Goal: Task Accomplishment & Management: Use online tool/utility

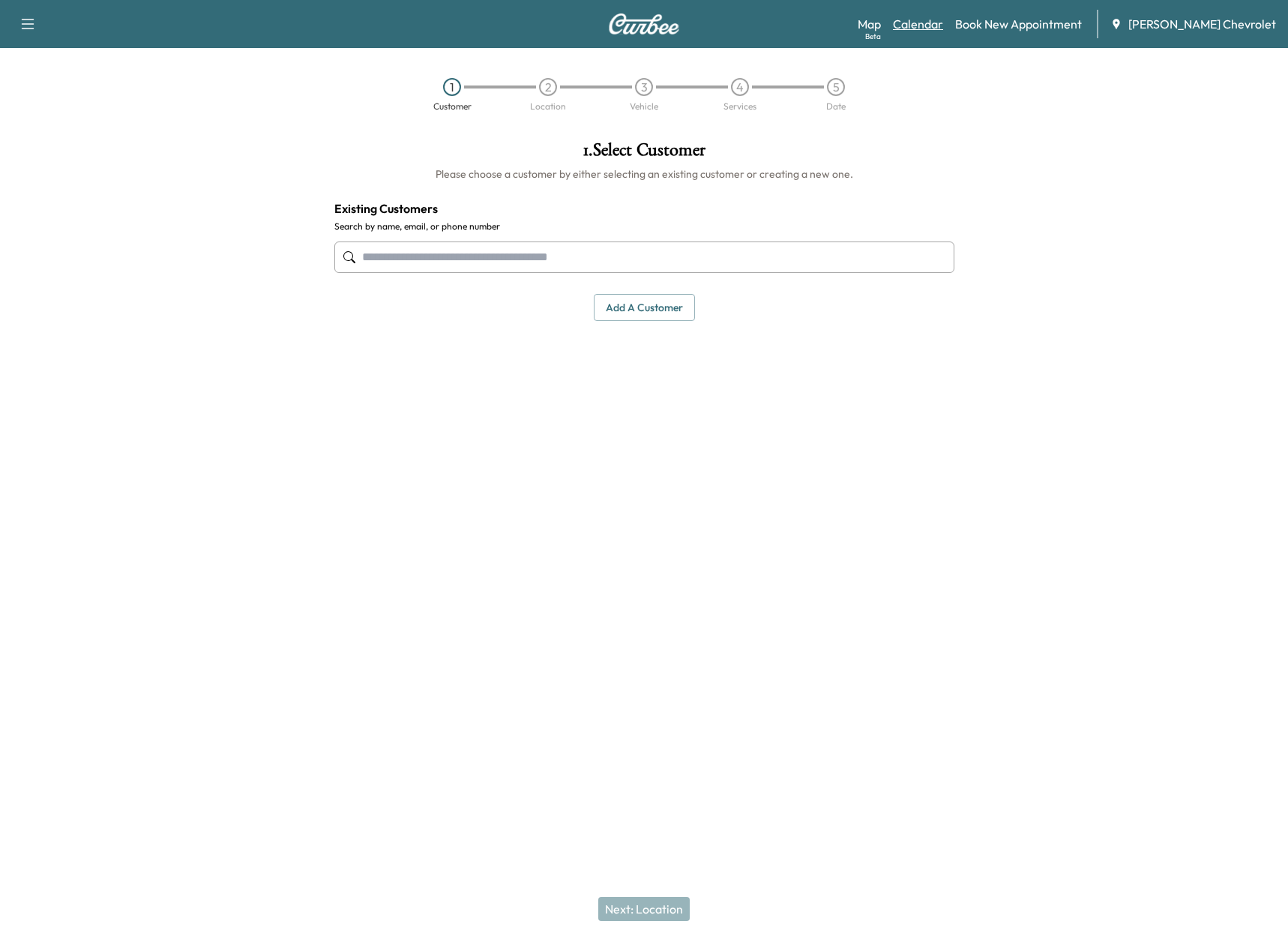
drag, startPoint x: 918, startPoint y: 26, endPoint x: 938, endPoint y: 27, distance: 20.0
click at [918, 26] on div "Map Beta Calendar Book New Appointment [PERSON_NAME] Chevrolet" at bounding box center [1067, 24] width 419 height 28
click at [938, 27] on link "Calendar" at bounding box center [918, 24] width 50 height 18
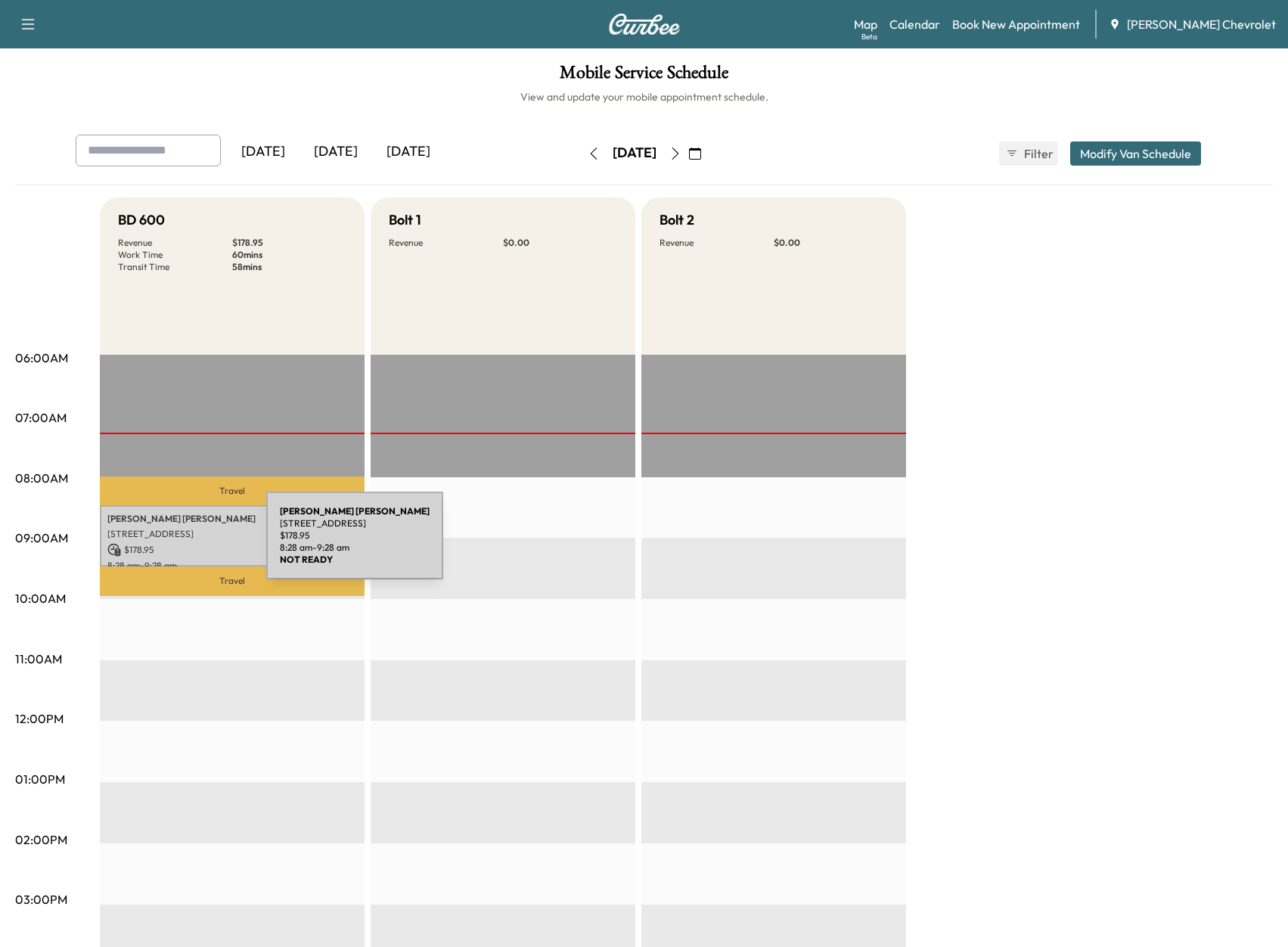
click at [153, 545] on p "$ 178.95" at bounding box center [232, 549] width 250 height 14
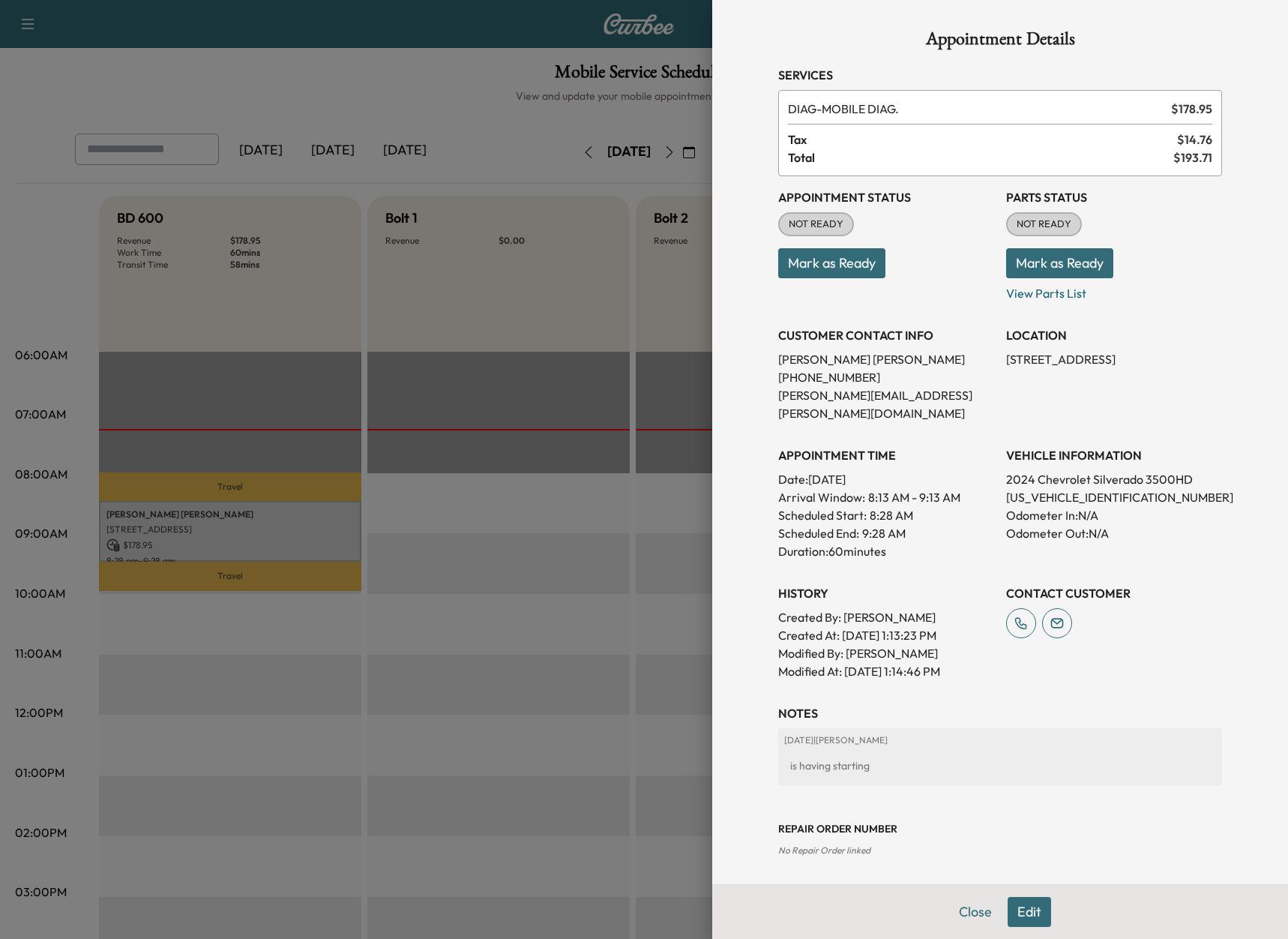
click at [1027, 488] on p "[US_VEHICLE_IDENTIFICATION_NUMBER]" at bounding box center [1115, 497] width 216 height 18
copy p "[US_VEHICLE_IDENTIFICATION_NUMBER]"
click at [261, 521] on div at bounding box center [644, 469] width 1288 height 939
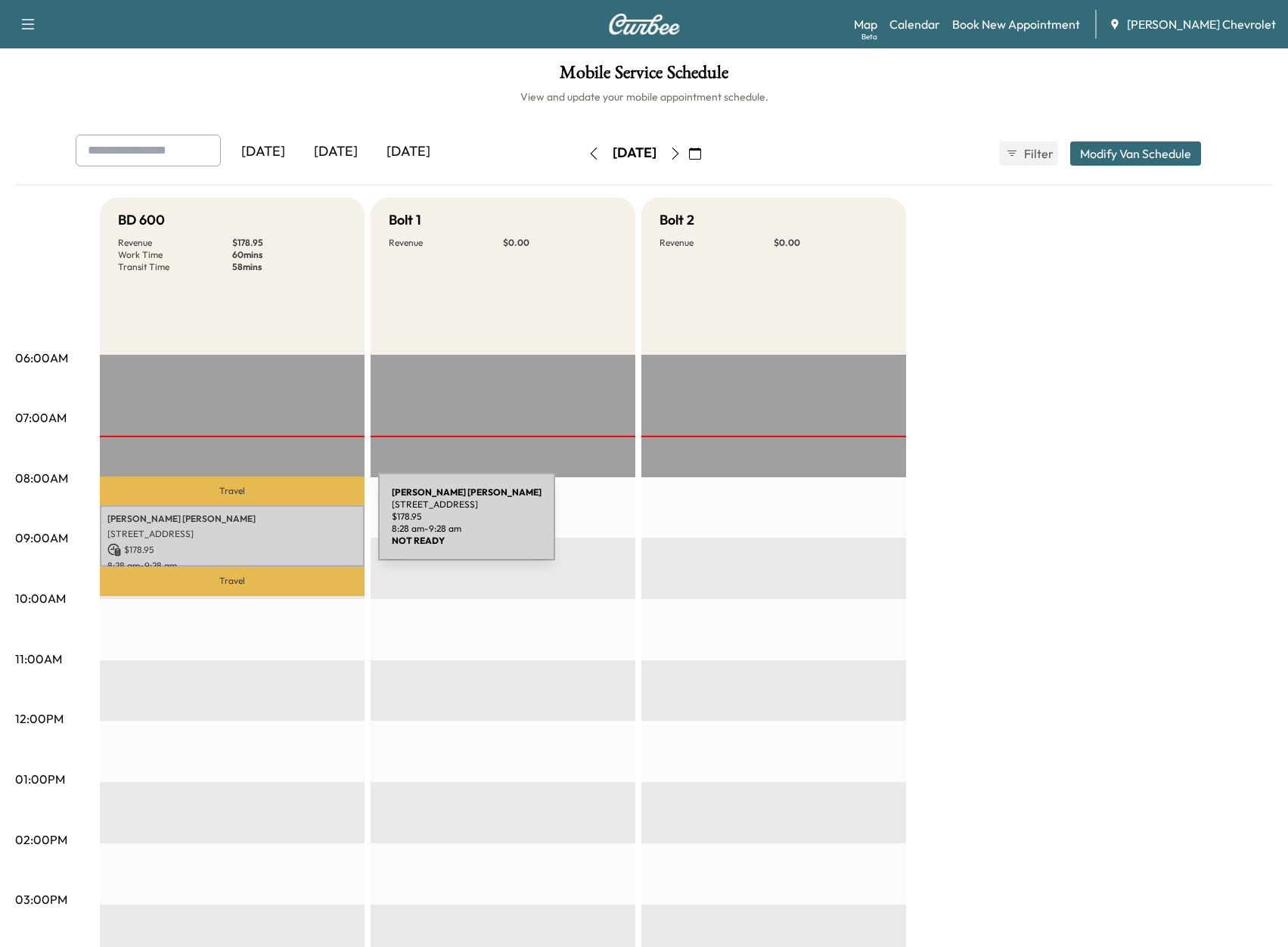
click at [265, 528] on p "[STREET_ADDRESS]" at bounding box center [232, 534] width 250 height 12
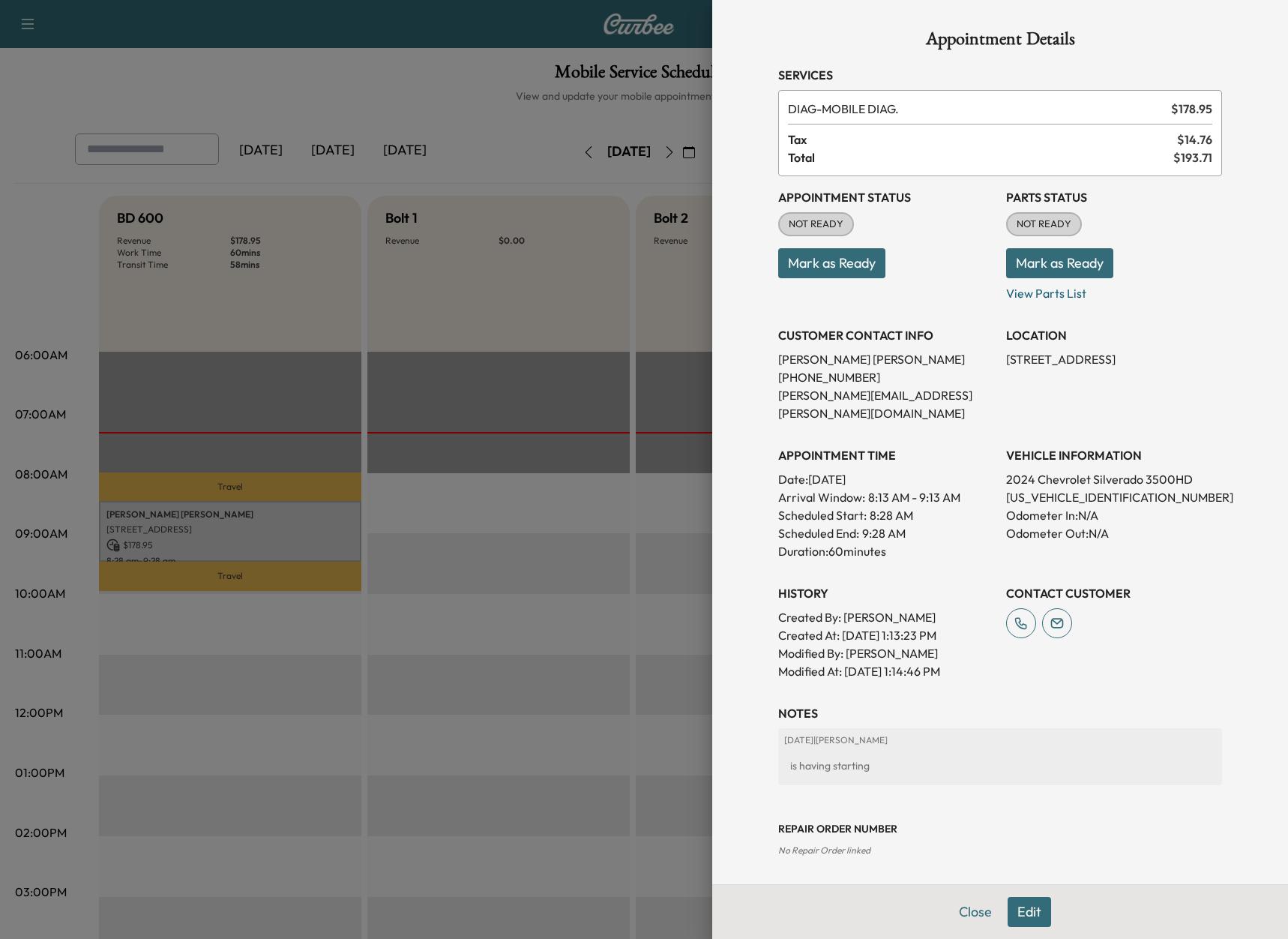
click at [441, 80] on div at bounding box center [644, 469] width 1288 height 939
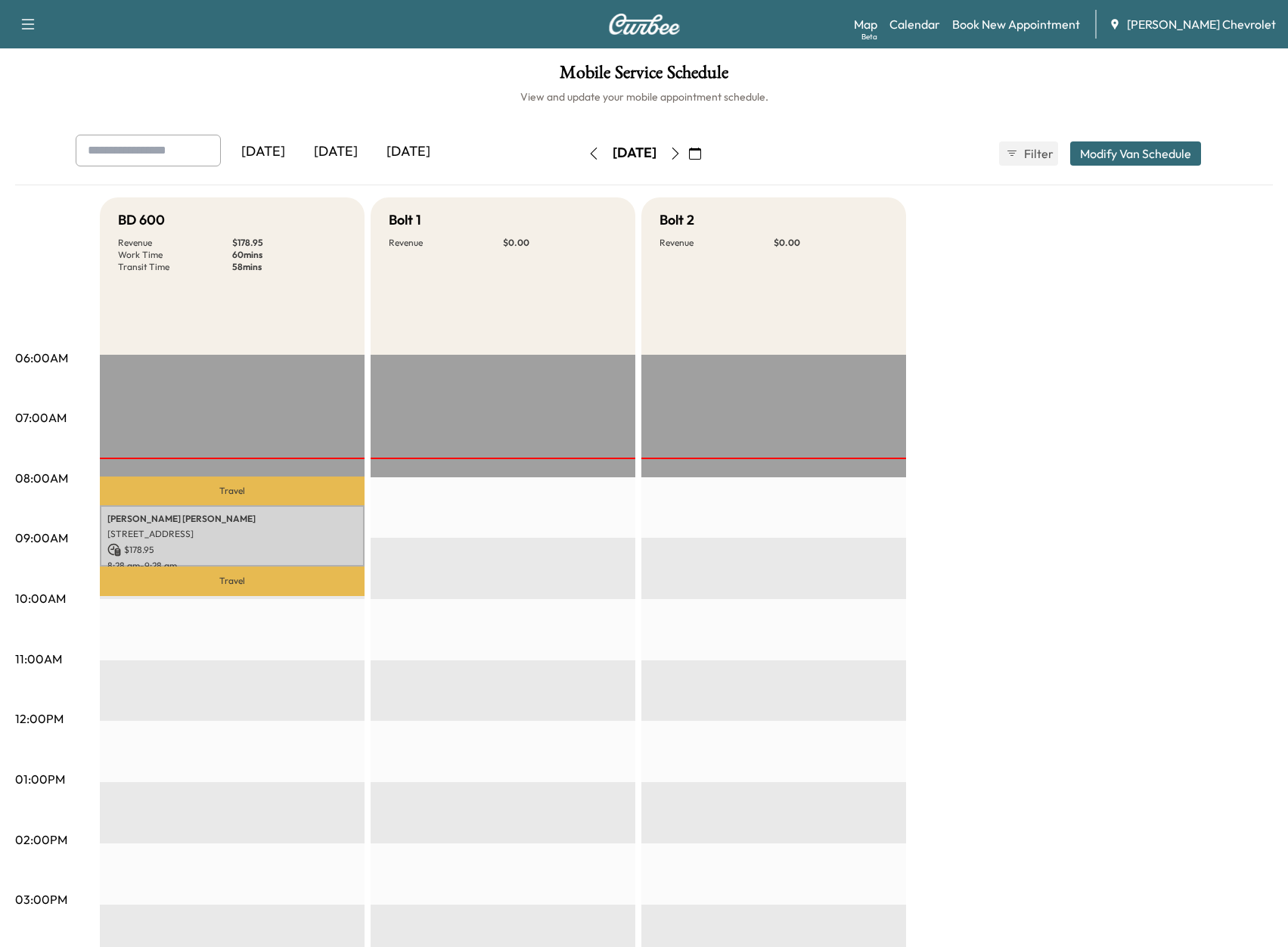
click at [681, 153] on icon "button" at bounding box center [675, 153] width 12 height 12
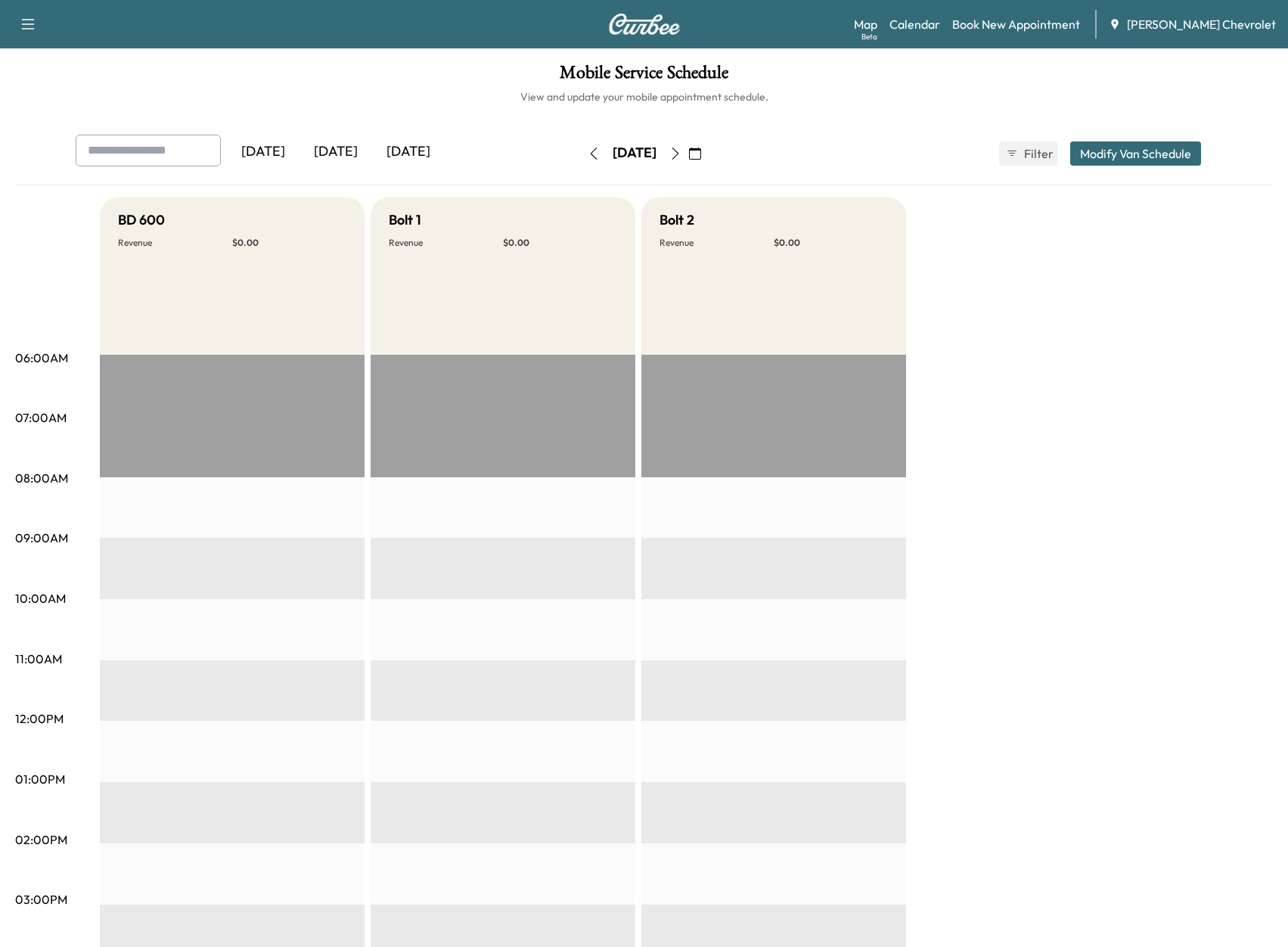
click at [581, 150] on button "button" at bounding box center [594, 153] width 25 height 24
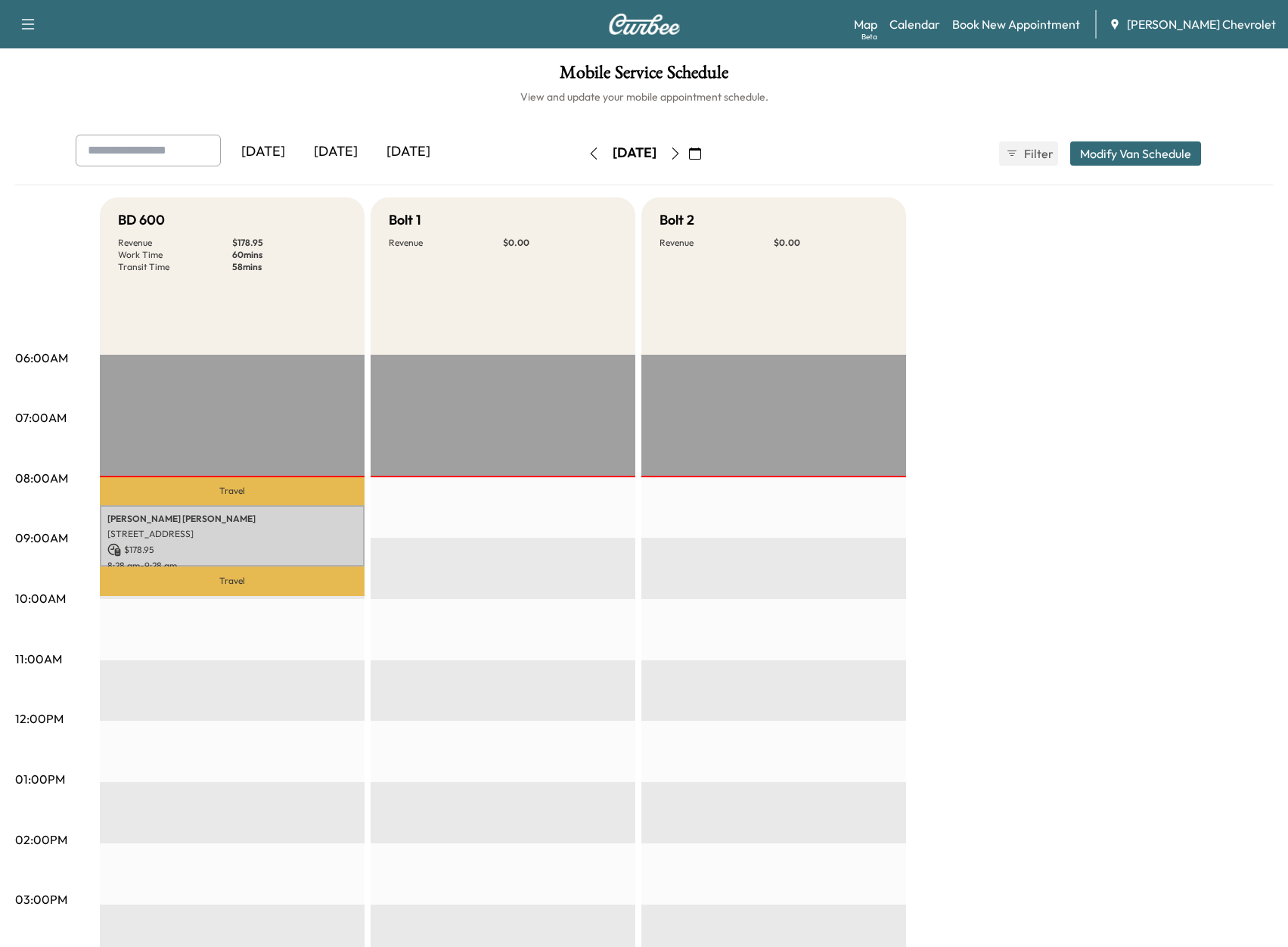
click at [233, 516] on p "[PERSON_NAME]" at bounding box center [232, 518] width 250 height 12
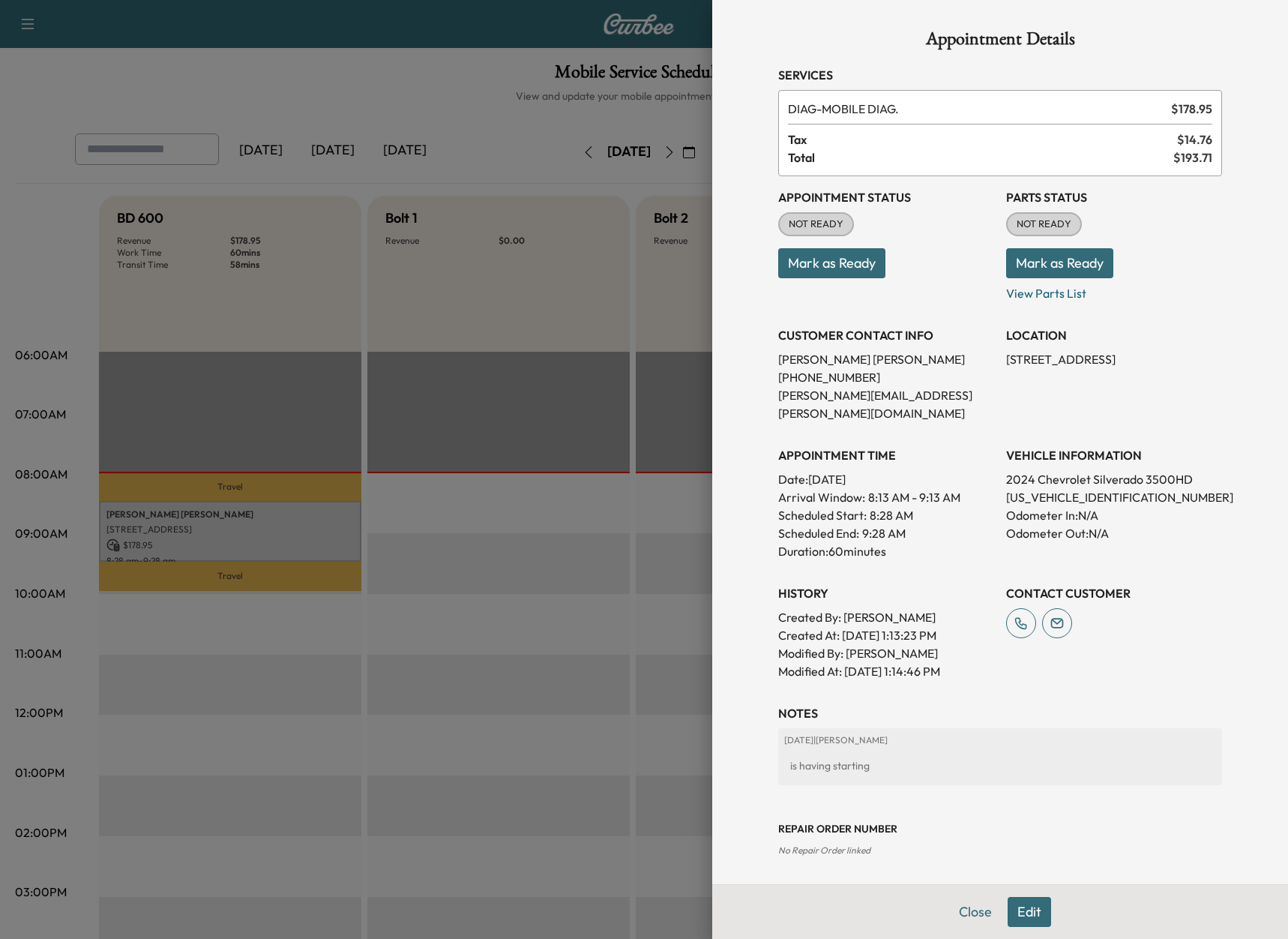
click at [32, 250] on div at bounding box center [644, 469] width 1288 height 939
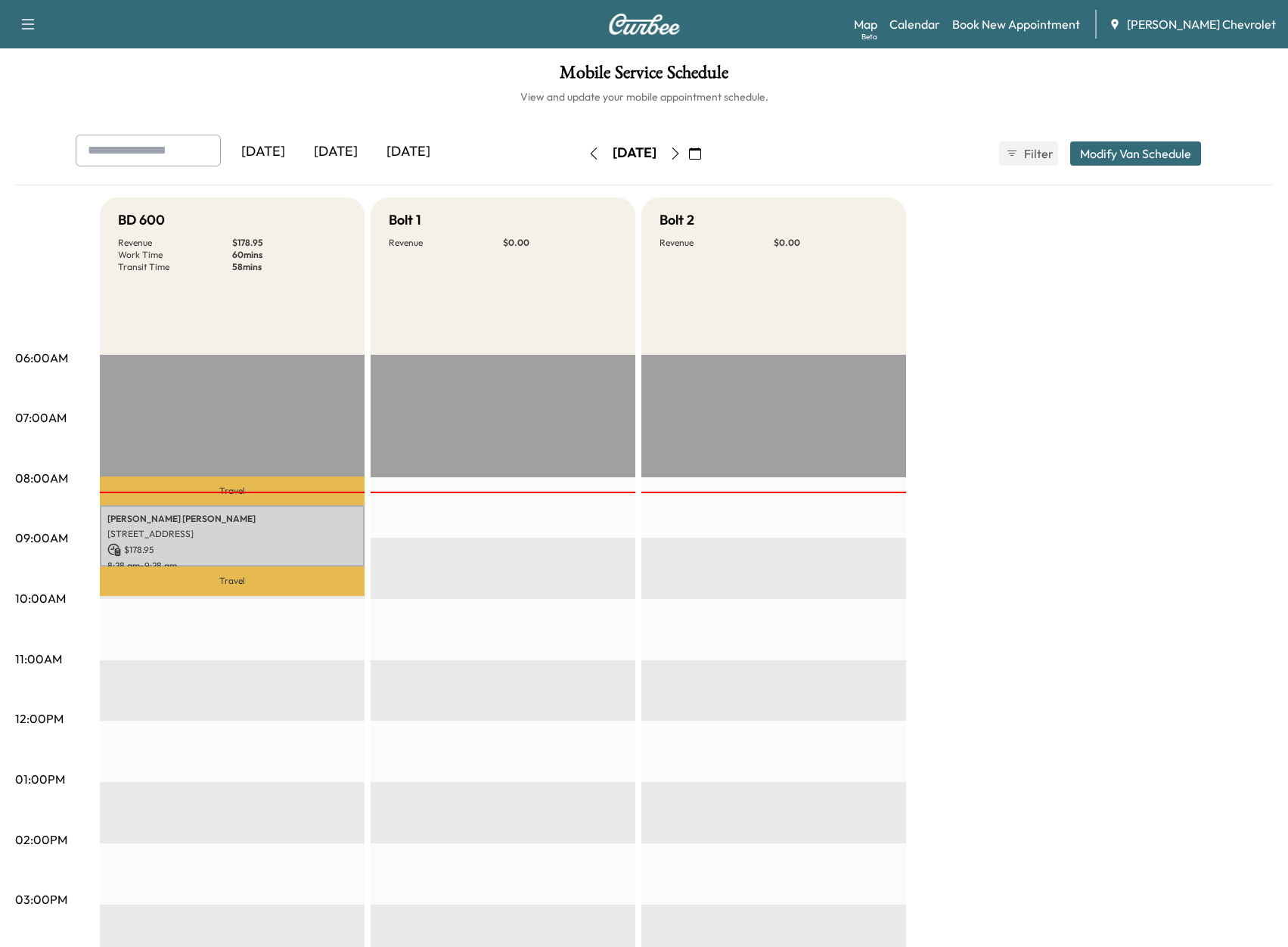
click at [681, 151] on icon "button" at bounding box center [675, 153] width 12 height 12
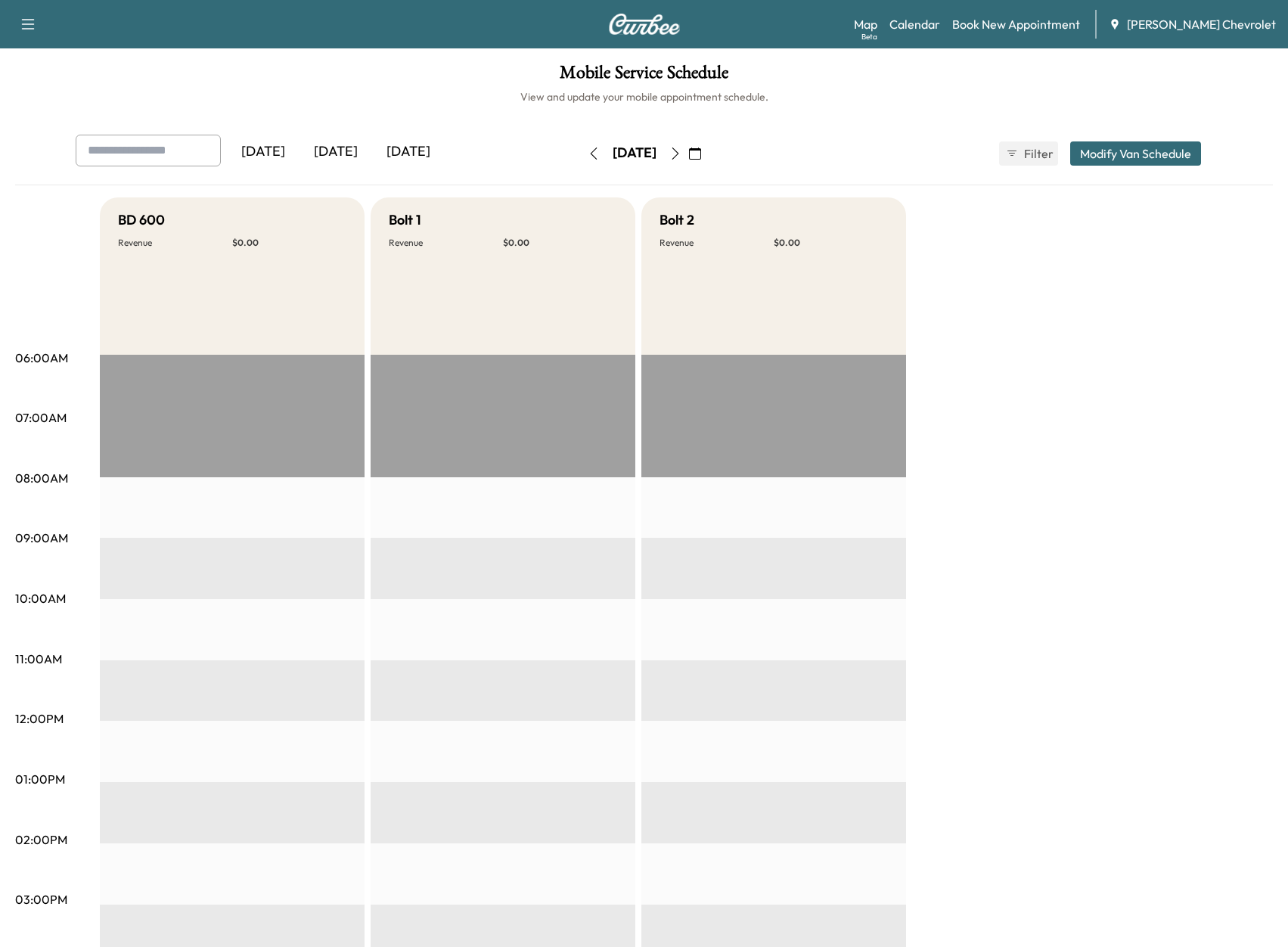
click at [581, 153] on button "button" at bounding box center [594, 153] width 25 height 24
